Goal: Task Accomplishment & Management: Manage account settings

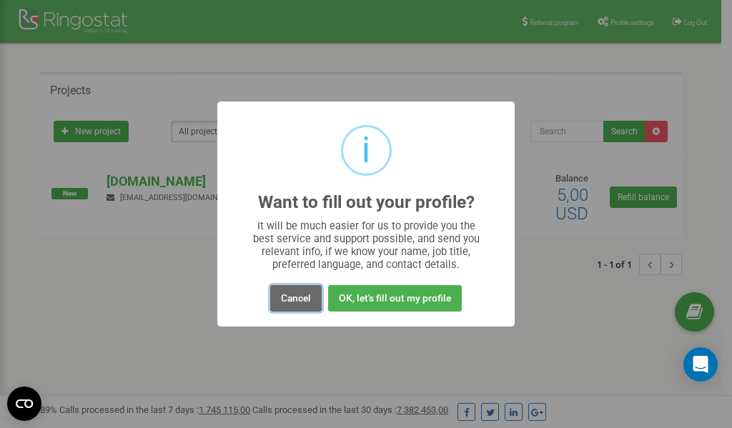
click at [305, 302] on button "Cancel" at bounding box center [295, 298] width 51 height 26
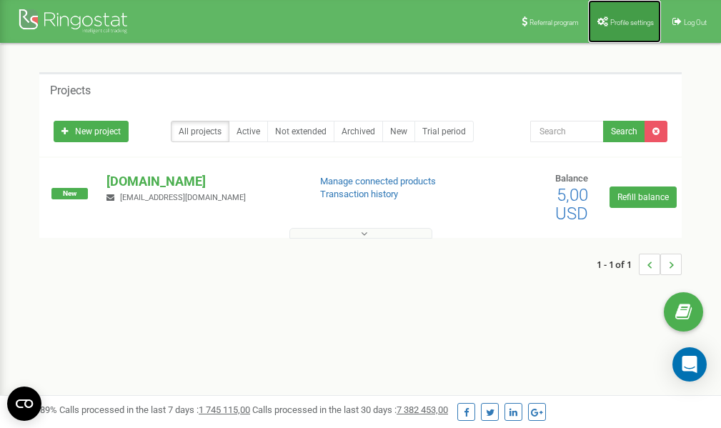
click at [615, 22] on span "Profile settings" at bounding box center [633, 23] width 44 height 8
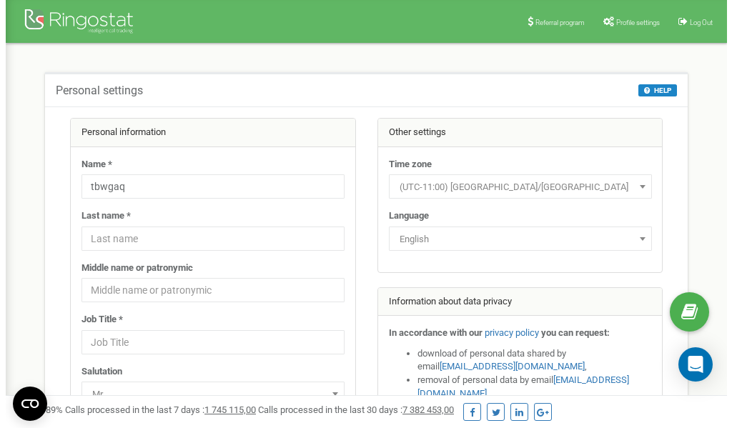
scroll to position [71, 0]
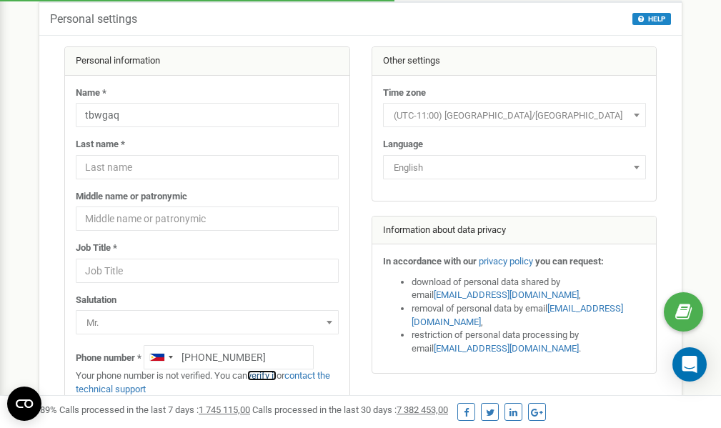
click at [270, 376] on link "verify it" at bounding box center [261, 375] width 29 height 11
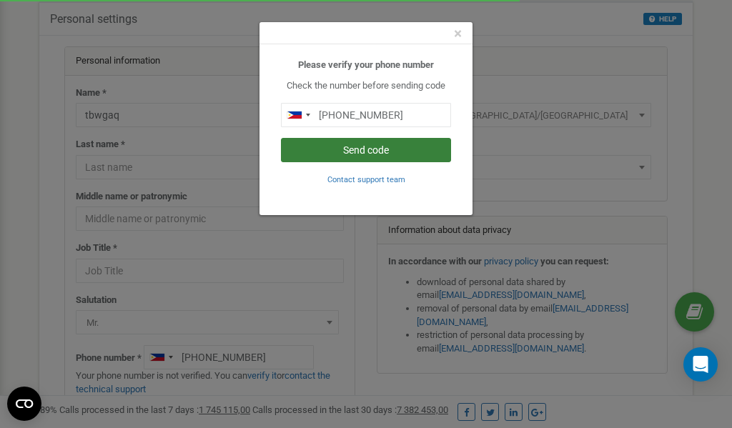
click at [373, 149] on button "Send code" at bounding box center [366, 150] width 170 height 24
